Goal: Register for event/course

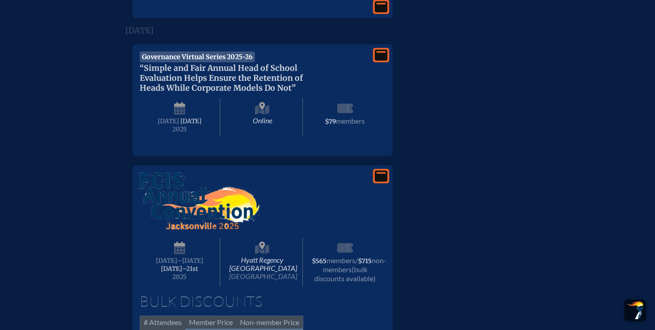
scroll to position [1296, 0]
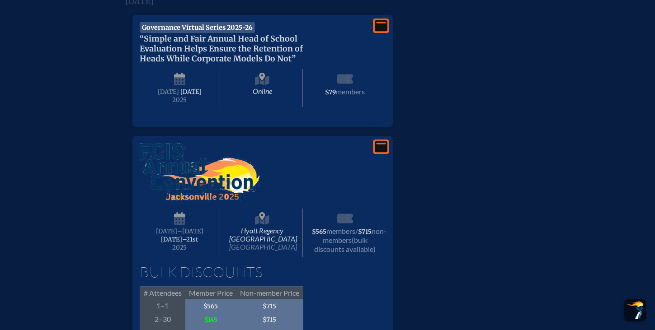
click at [165, 201] on img at bounding box center [200, 172] width 120 height 58
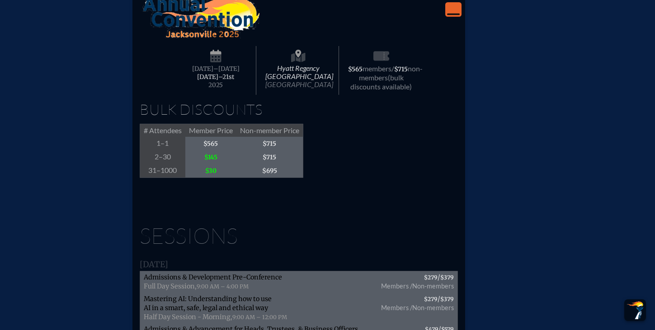
scroll to position [1421, 0]
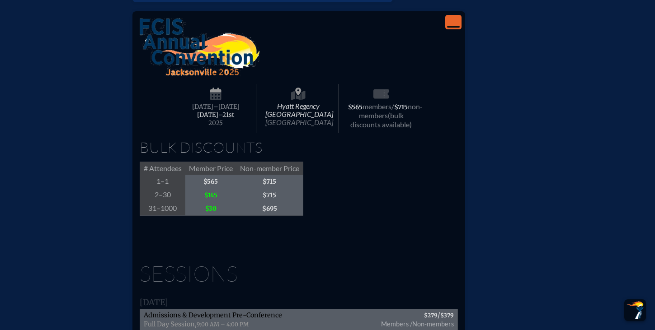
click at [456, 28] on icon "View Less" at bounding box center [453, 22] width 13 height 13
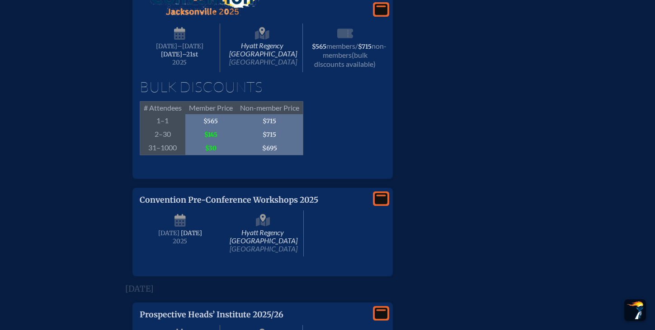
scroll to position [1482, 0]
click at [379, 15] on icon at bounding box center [381, 9] width 13 height 11
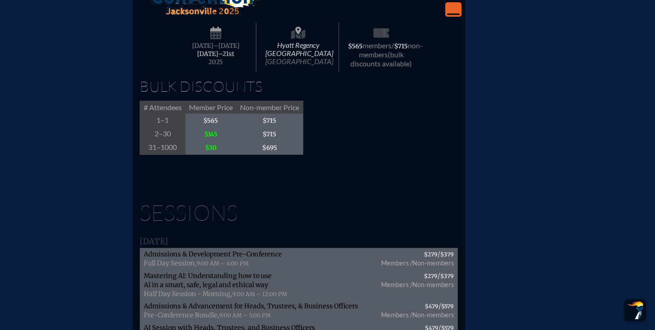
click at [205, 58] on span "[DATE]–⁠21st" at bounding box center [215, 54] width 37 height 8
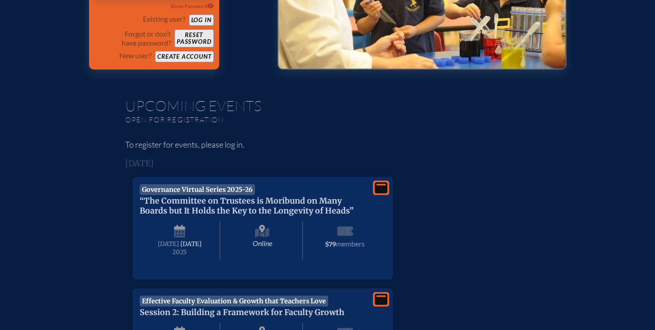
scroll to position [0, 0]
